Goal: Find specific page/section: Find specific page/section

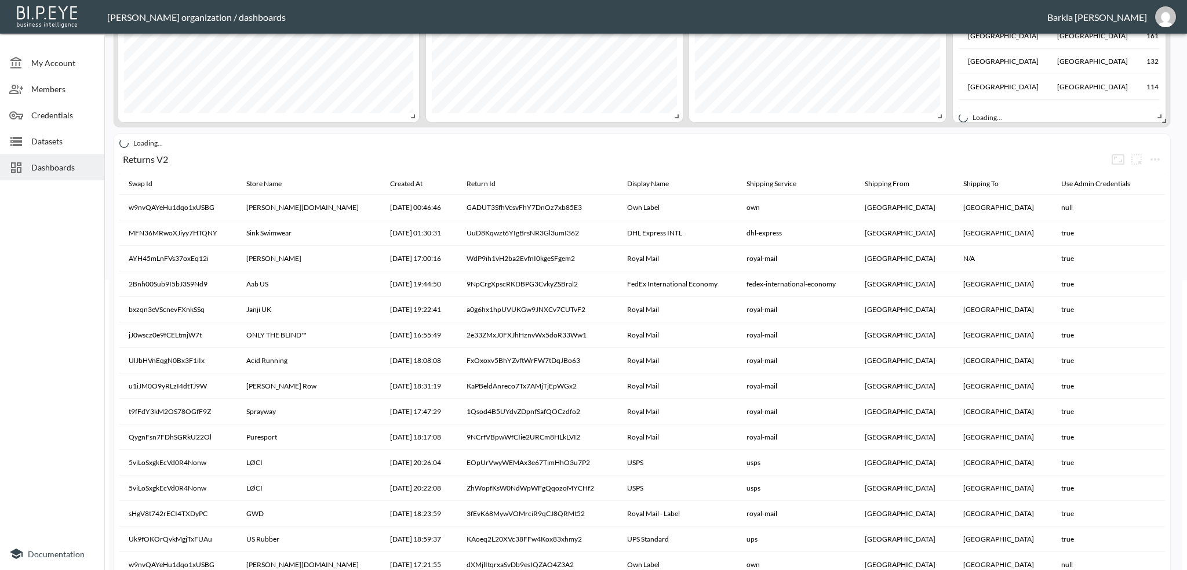
scroll to position [348, 0]
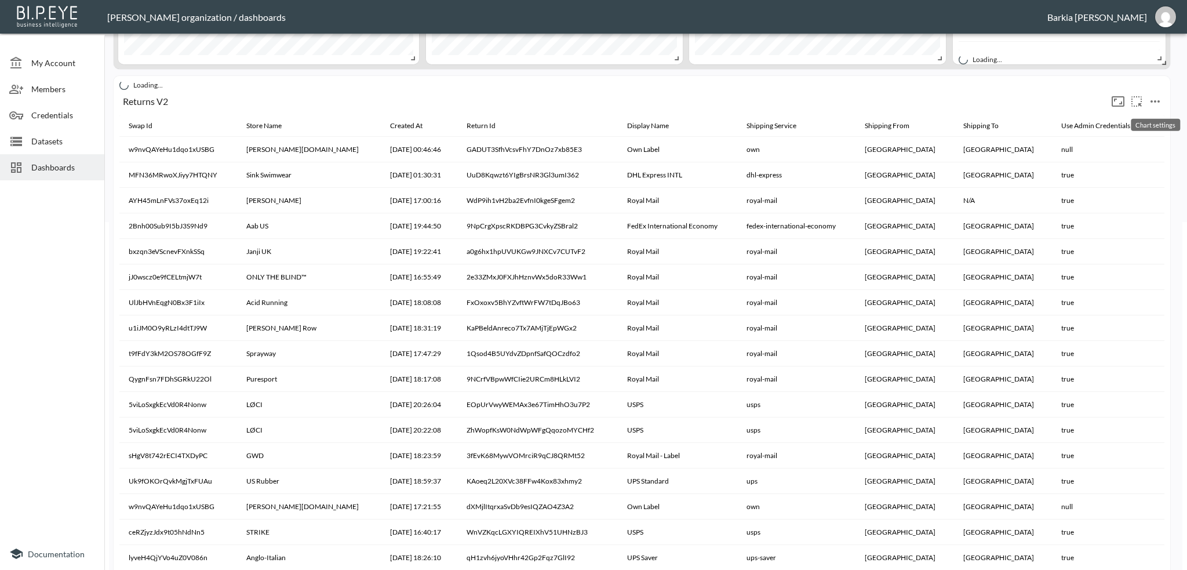
click at [1154, 104] on icon "more" at bounding box center [1155, 101] width 14 height 14
click at [1141, 207] on p "Go To Dataset" at bounding box center [1136, 204] width 57 height 14
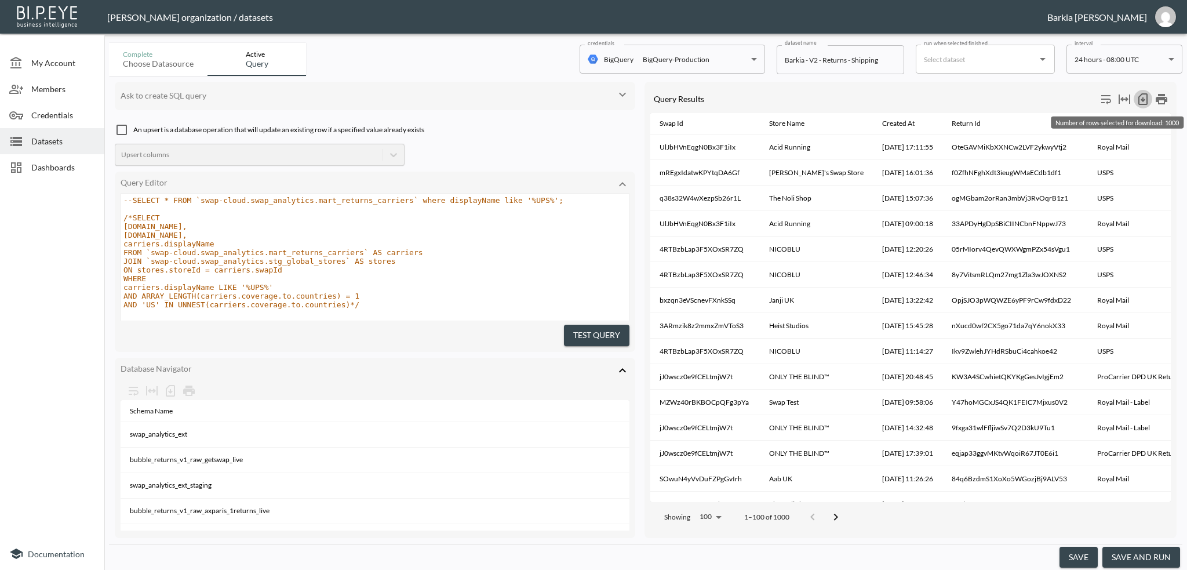
click at [1144, 95] on icon "Number of rows selected for download: 1000" at bounding box center [1143, 99] width 14 height 14
click at [480, 76] on div "Ask to create SQL query An upsert is a database operation that will update an e…" at bounding box center [645, 310] width 1073 height 468
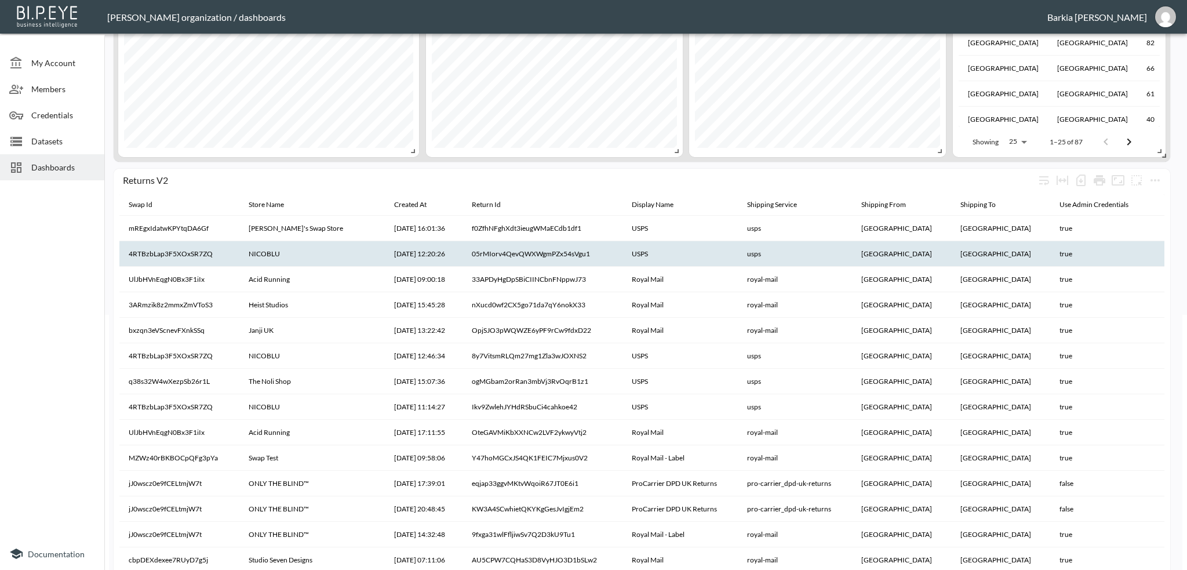
scroll to position [290, 0]
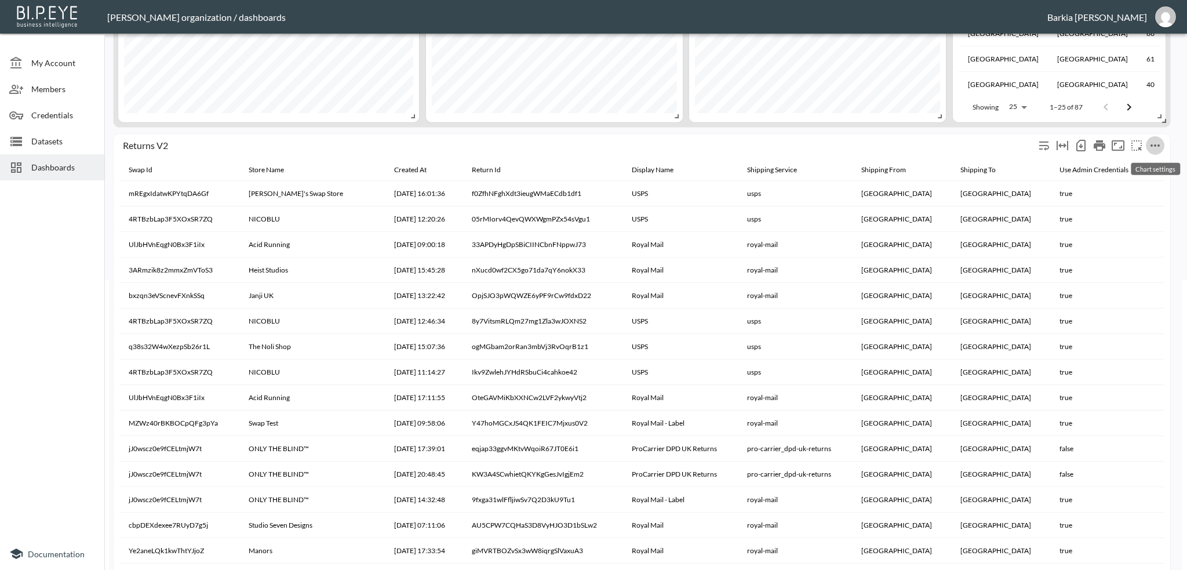
click at [1152, 150] on icon "more" at bounding box center [1155, 145] width 14 height 14
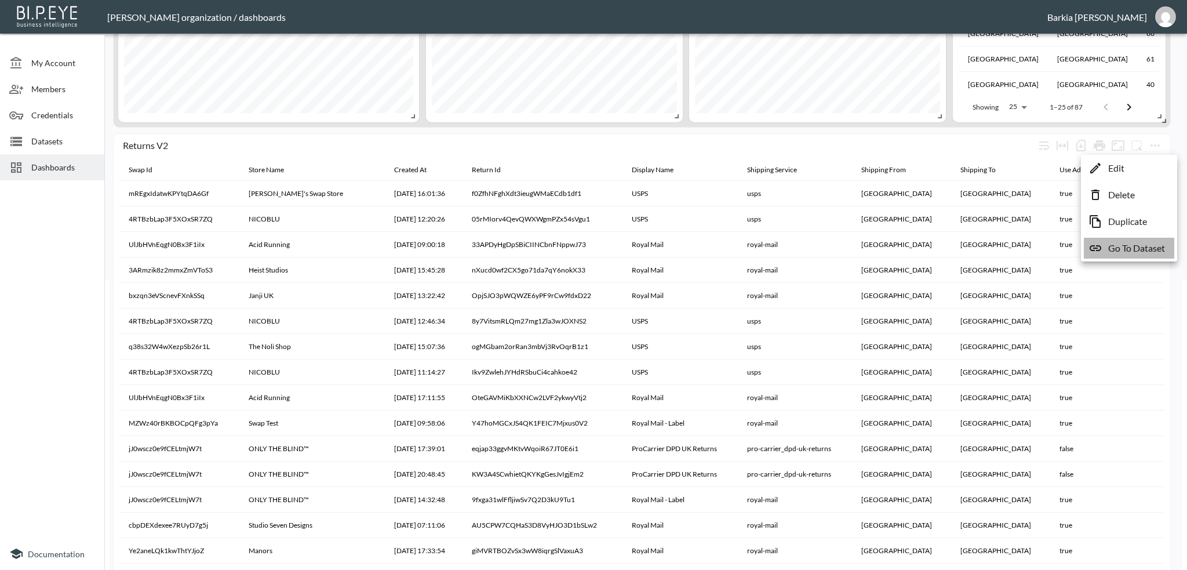
click at [1129, 248] on p "Go To Dataset" at bounding box center [1136, 248] width 57 height 14
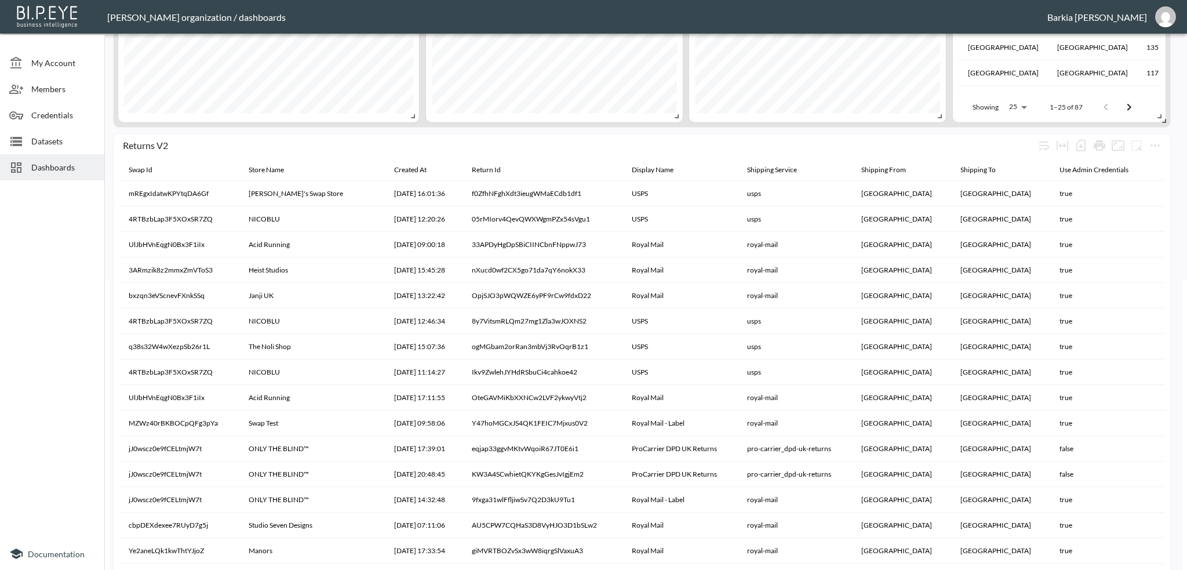
scroll to position [348, 0]
